Goal: Information Seeking & Learning: Learn about a topic

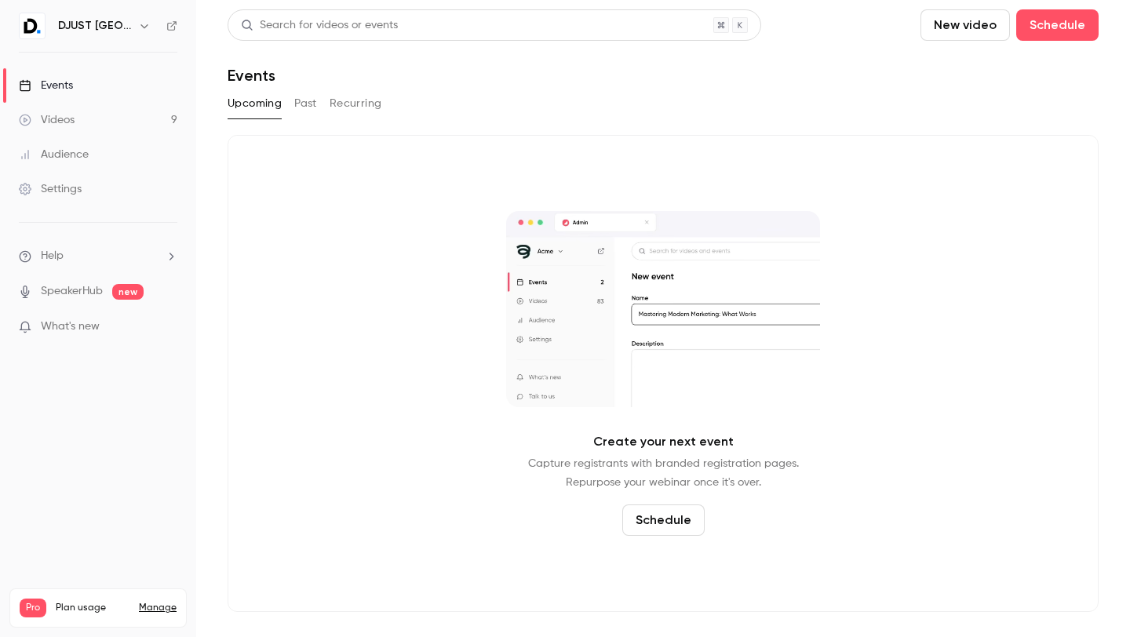
click at [116, 118] on link "Videos 9" at bounding box center [98, 120] width 196 height 35
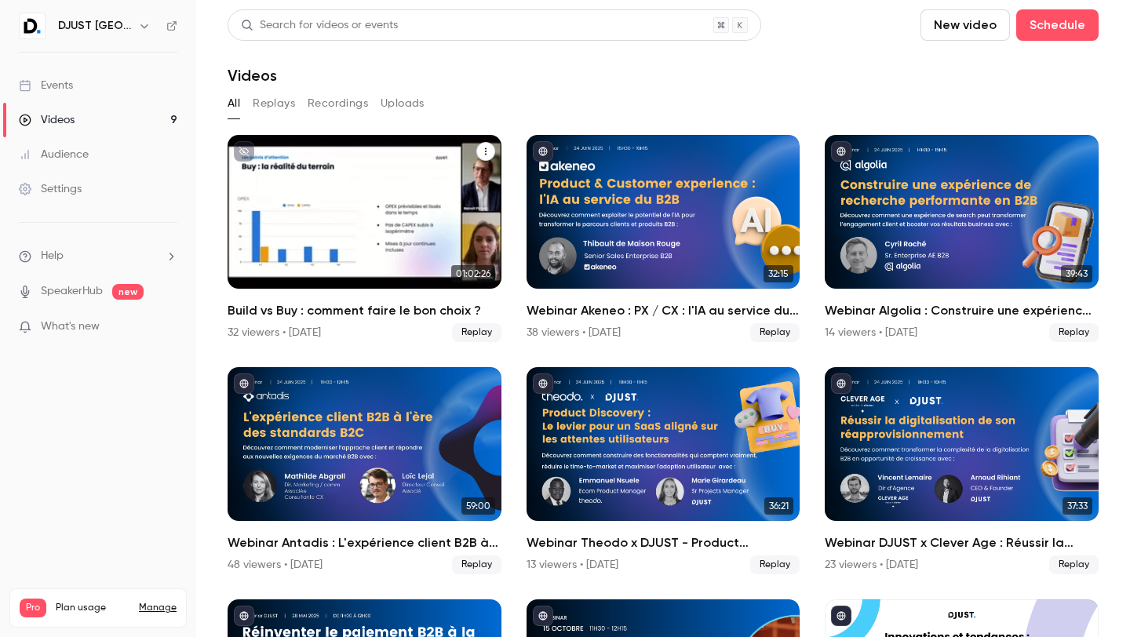
click at [281, 329] on div "32 viewers • 7 days ago" at bounding box center [274, 333] width 93 height 16
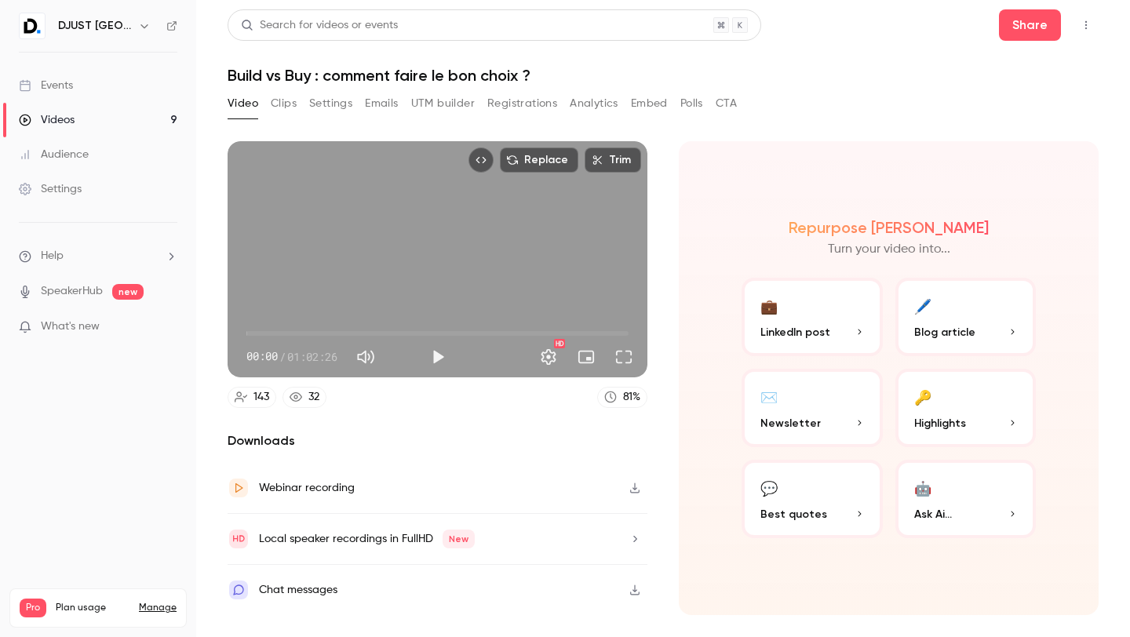
click at [509, 100] on button "Registrations" at bounding box center [522, 103] width 70 height 25
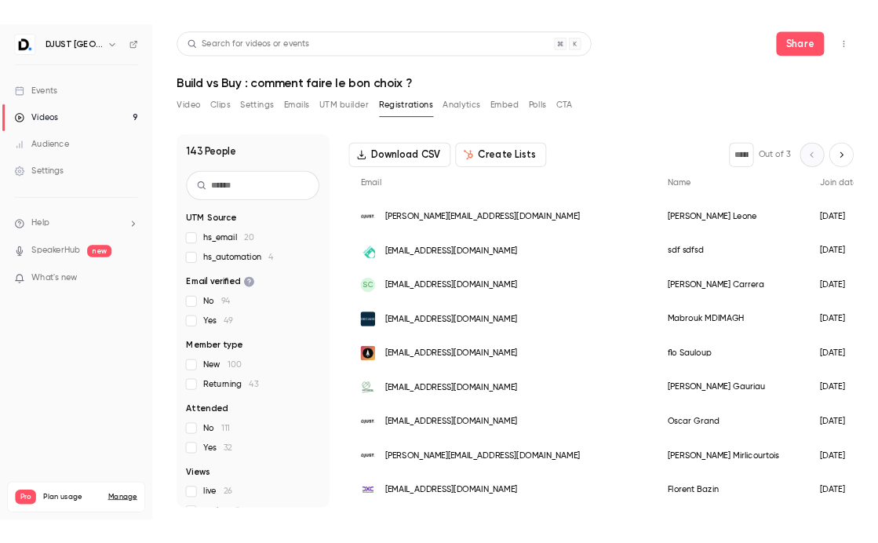
scroll to position [44, 0]
